Goal: Information Seeking & Learning: Compare options

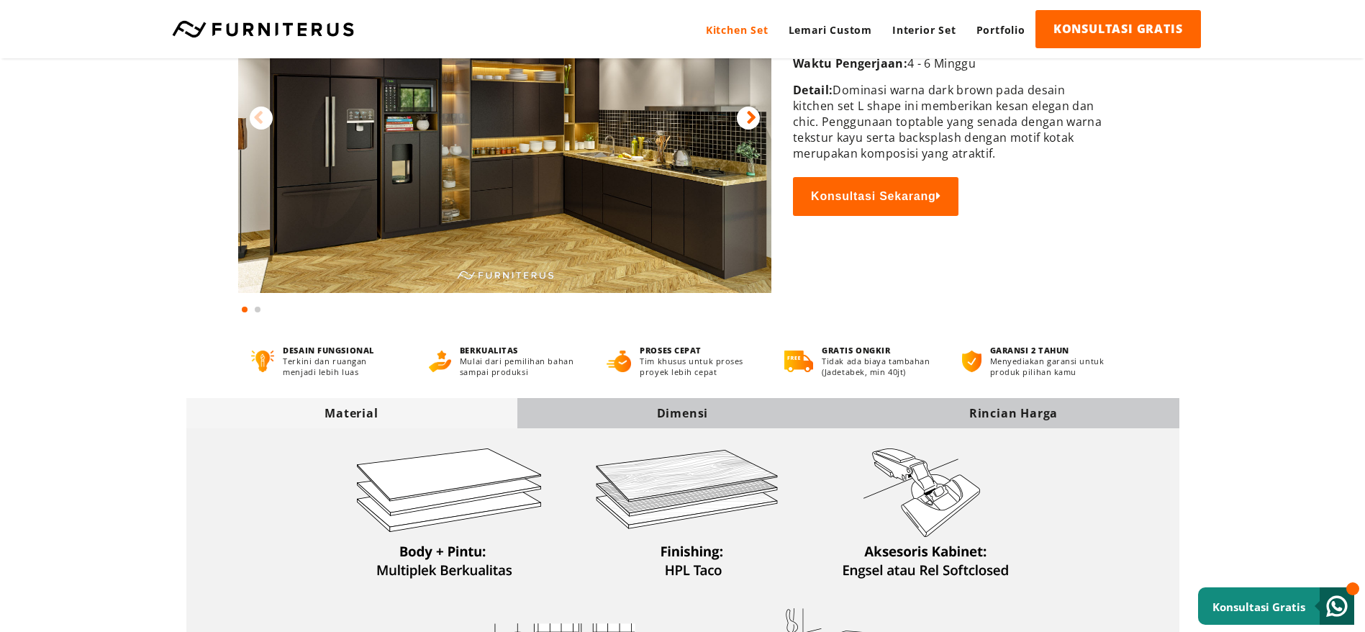
scroll to position [216, 0]
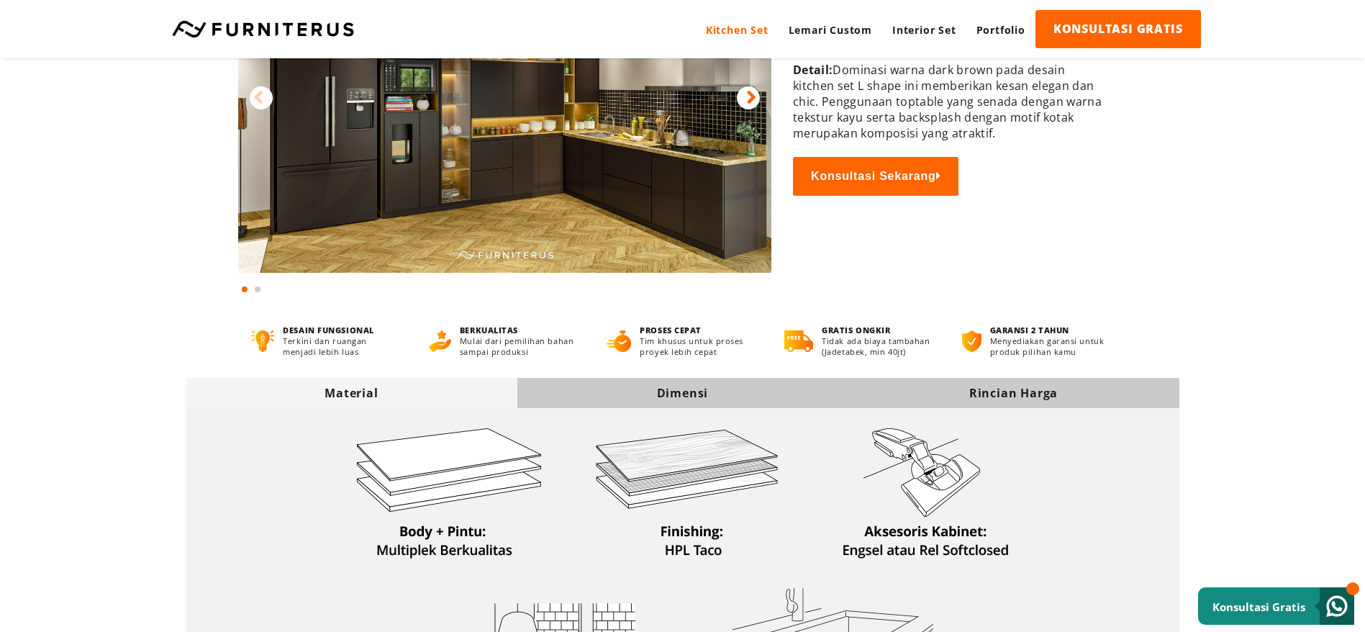
click at [744, 394] on div "Dimensi" at bounding box center [682, 393] width 331 height 16
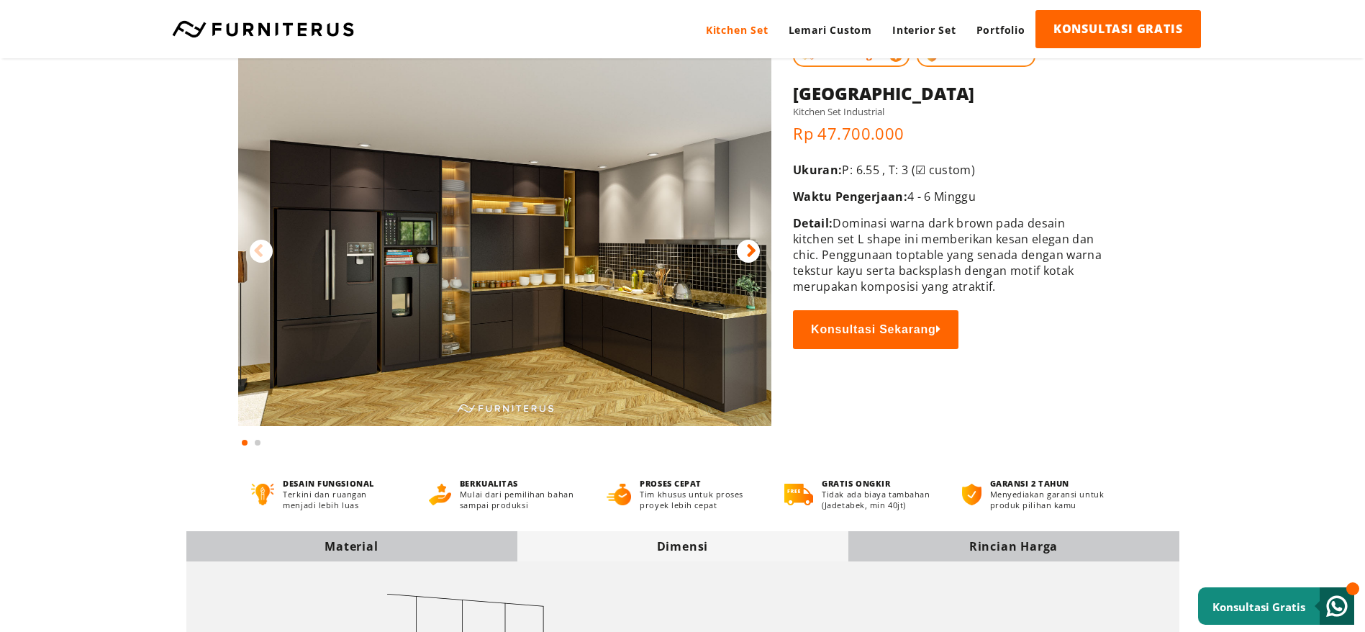
scroll to position [0, 0]
